Goal: Task Accomplishment & Management: Complete application form

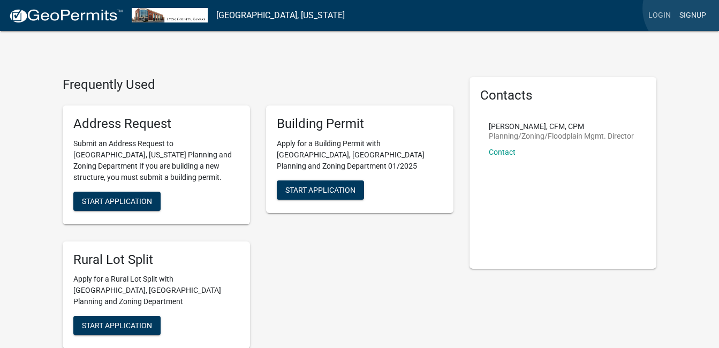
click at [687, 9] on link "Signup" at bounding box center [692, 15] width 35 height 20
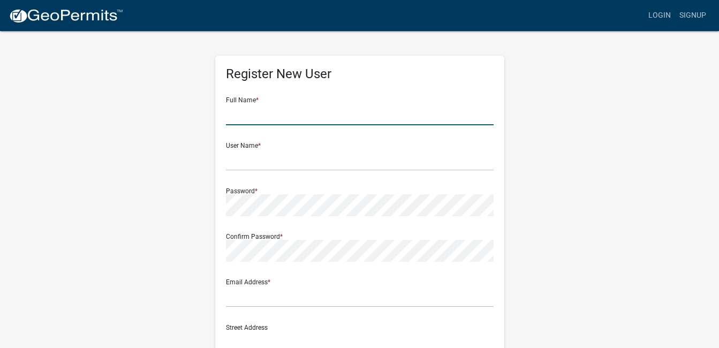
click at [255, 111] on input "text" at bounding box center [360, 114] width 268 height 22
type input "[PERSON_NAME]"
type input "[EMAIL_ADDRESS][DOMAIN_NAME]"
type input "[STREET_ADDRESS]"
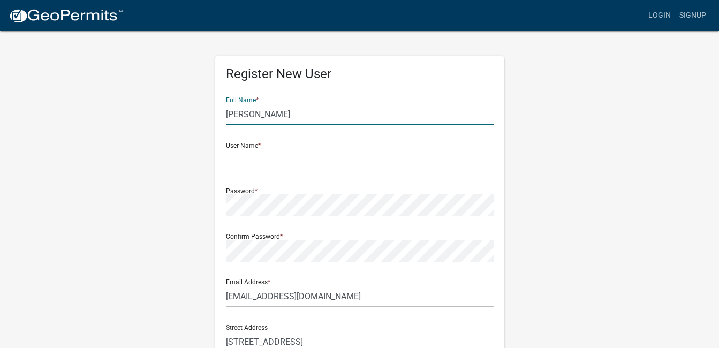
type input "[GEOGRAPHIC_DATA]"
type input "[US_STATE]"
type input "85616"
type input "5202202140"
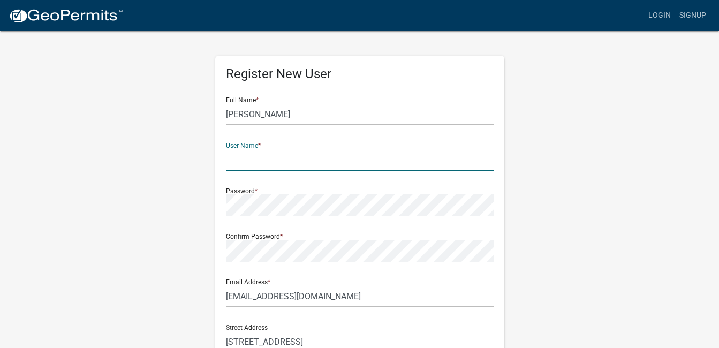
click at [259, 164] on input "text" at bounding box center [360, 160] width 268 height 22
type input "ratlifft"
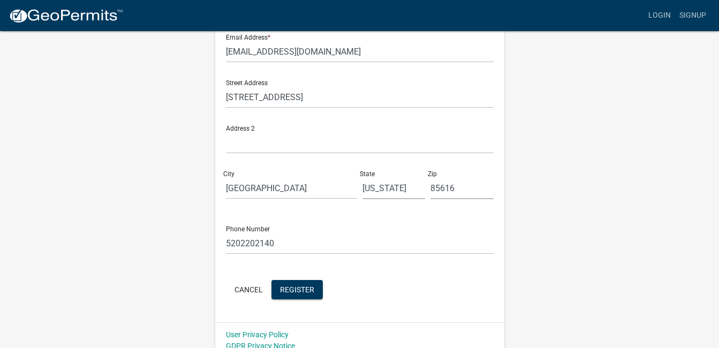
scroll to position [255, 0]
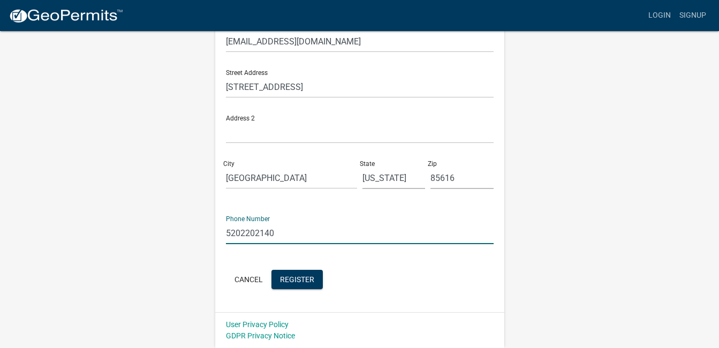
click at [290, 238] on input "5202202140" at bounding box center [360, 233] width 268 height 22
type input "5"
type input "[PHONE_NUMBER]"
click at [290, 277] on span "Register" at bounding box center [297, 279] width 34 height 9
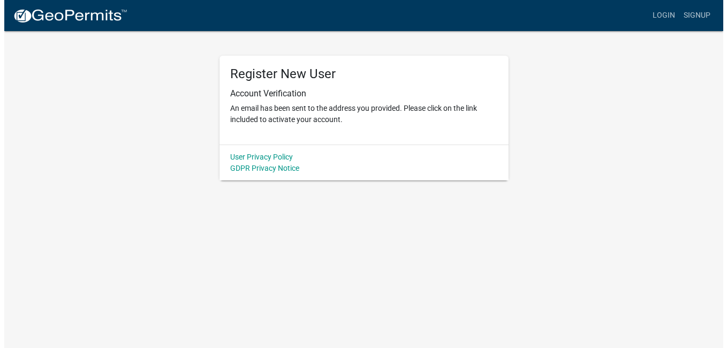
scroll to position [0, 0]
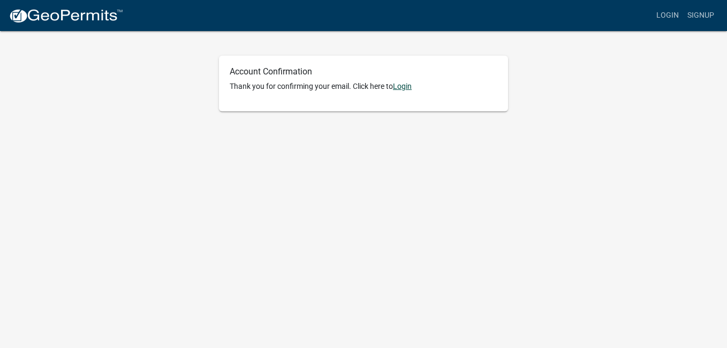
click at [410, 89] on link "Login" at bounding box center [402, 86] width 19 height 9
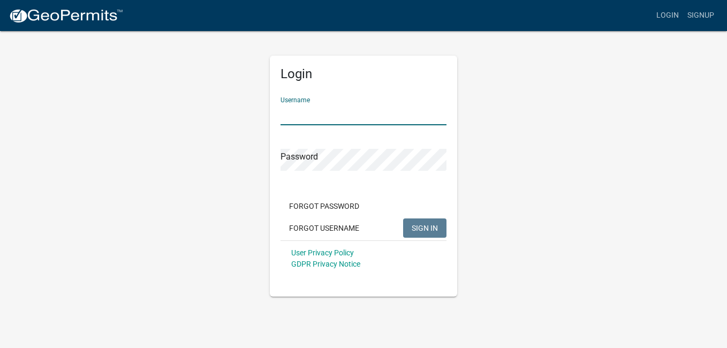
click at [323, 112] on input "Username" at bounding box center [364, 114] width 166 height 22
type input "ratlifft"
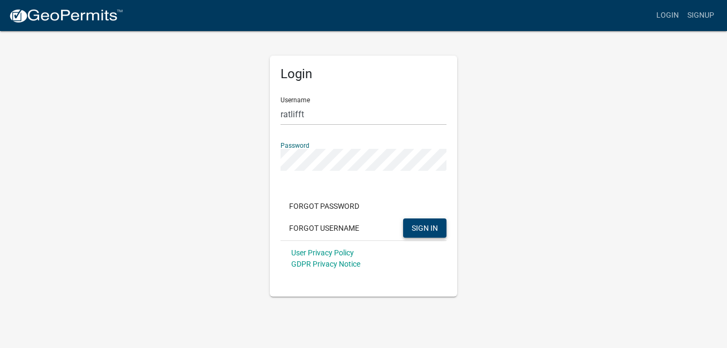
click at [420, 225] on span "SIGN IN" at bounding box center [425, 227] width 26 height 9
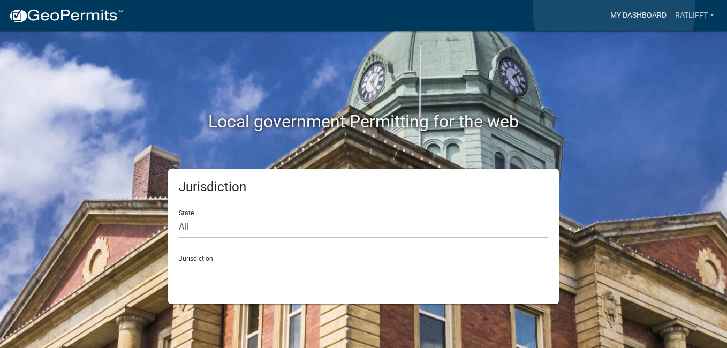
click at [614, 10] on link "My Dashboard" at bounding box center [638, 15] width 65 height 20
